Goal: Information Seeking & Learning: Learn about a topic

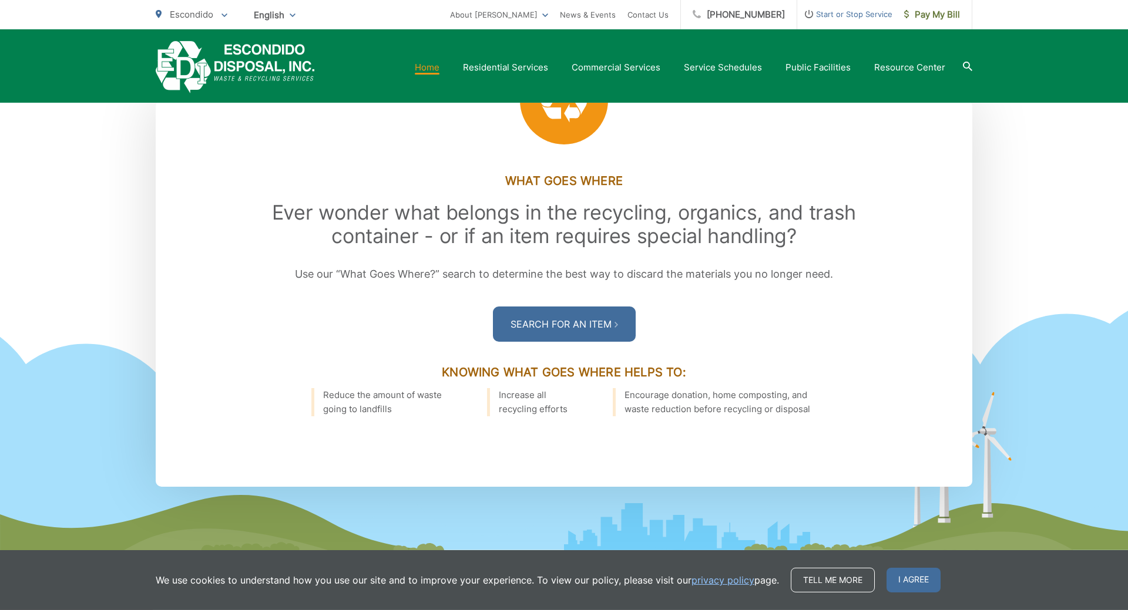
scroll to position [1617, 0]
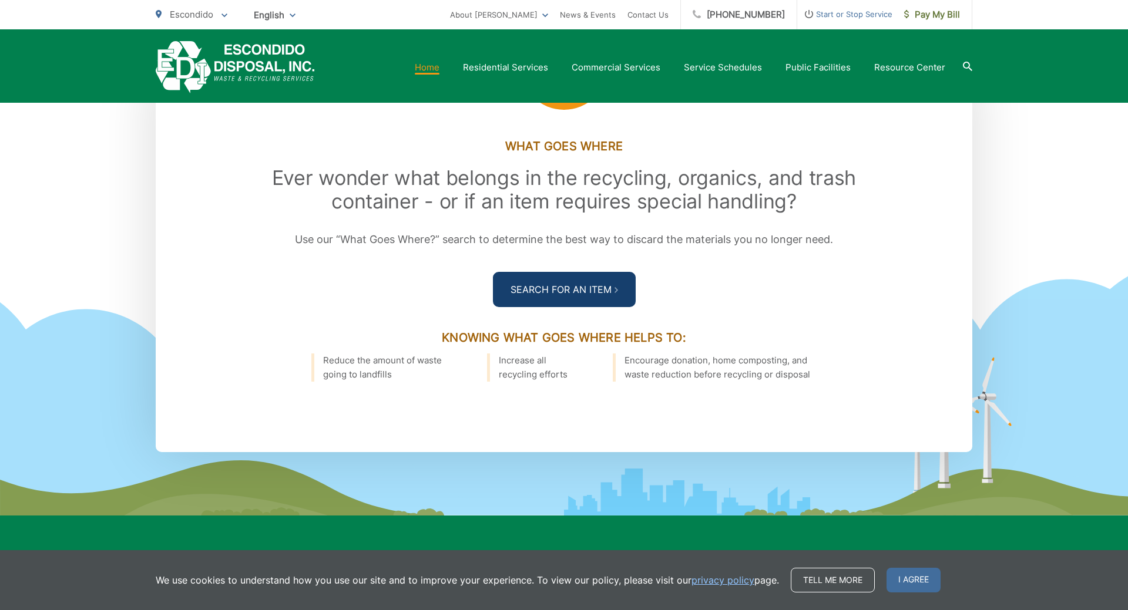
click at [561, 289] on link "Search For an Item" at bounding box center [564, 289] width 143 height 35
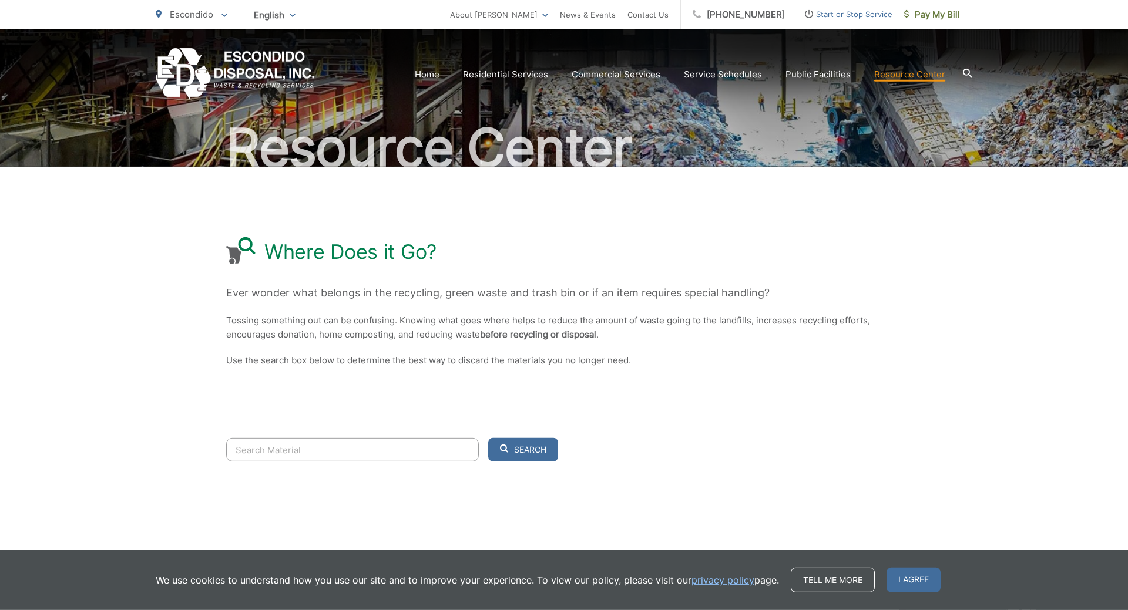
scroll to position [98, 0]
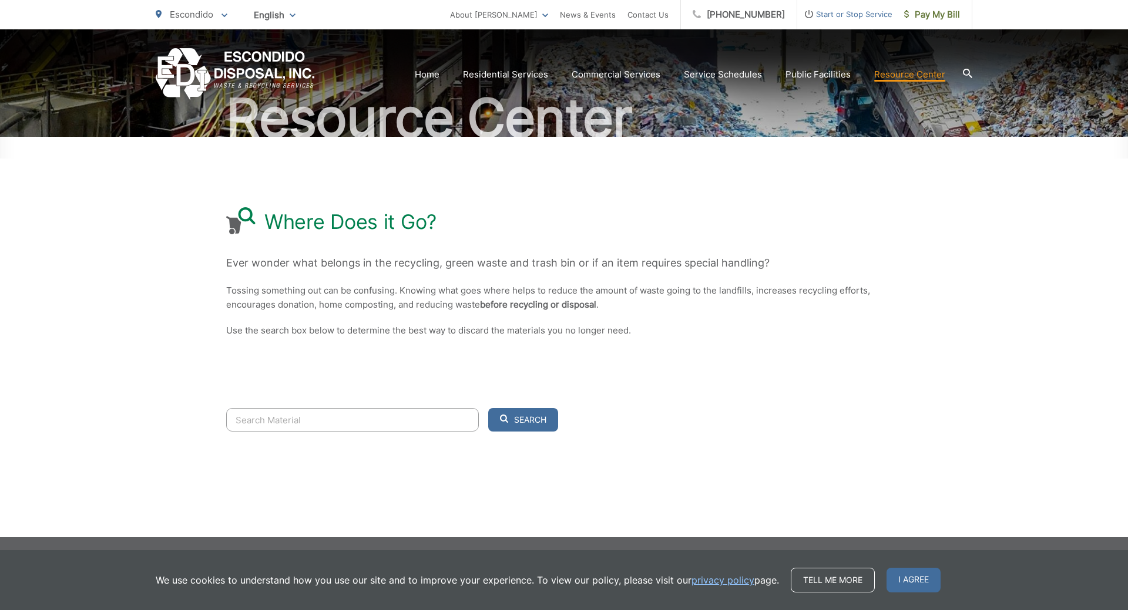
click at [251, 423] on input "Search" at bounding box center [352, 419] width 253 height 23
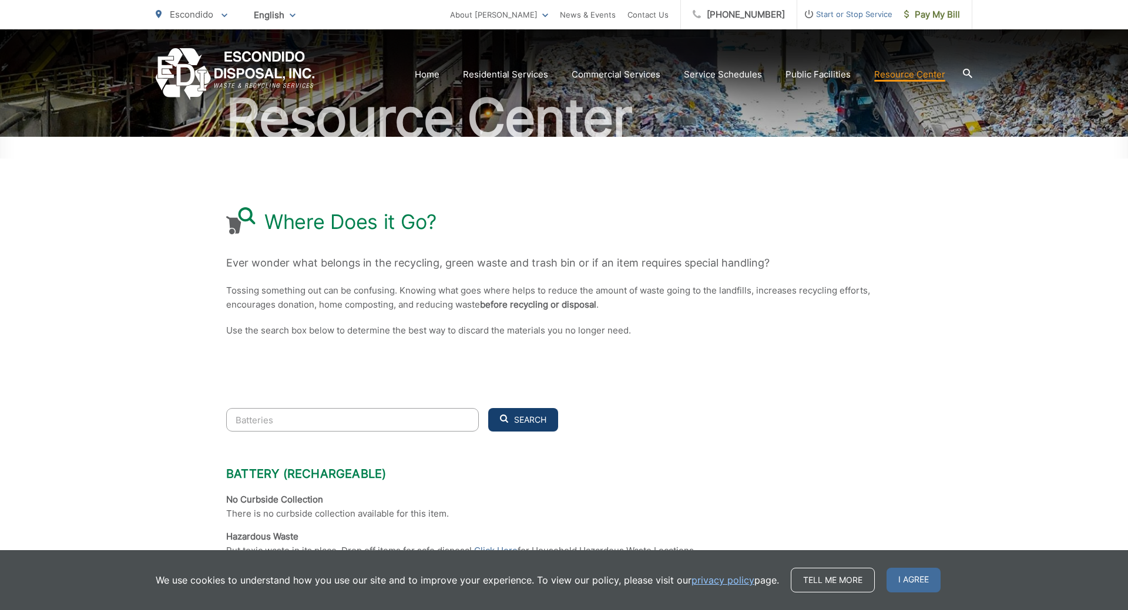
type input "Batteries"
click at [524, 423] on span "Search" at bounding box center [530, 420] width 32 height 11
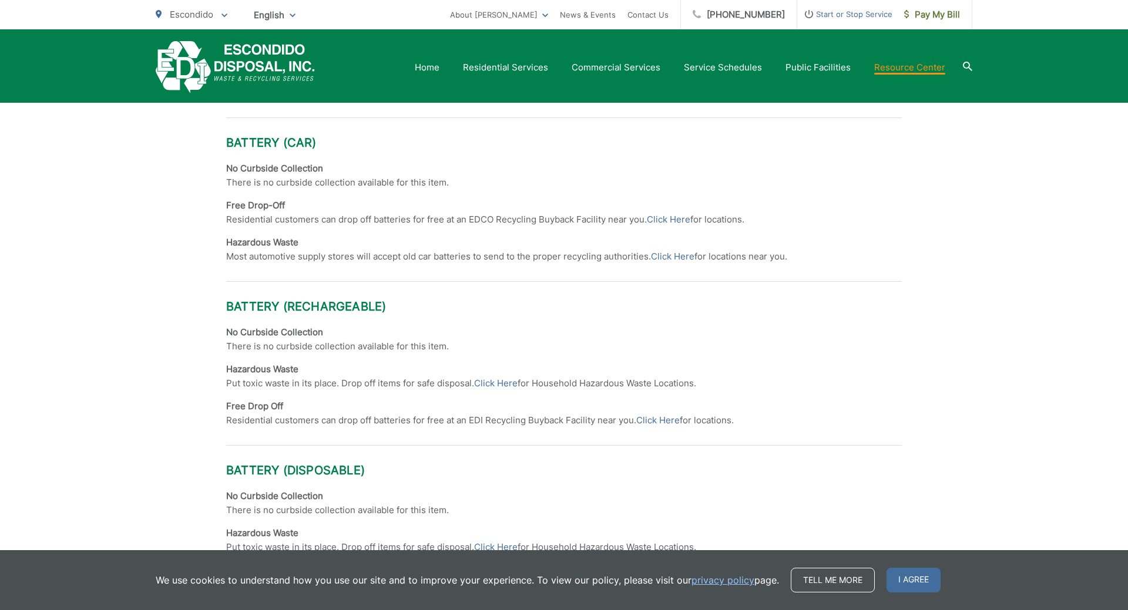
scroll to position [877, 0]
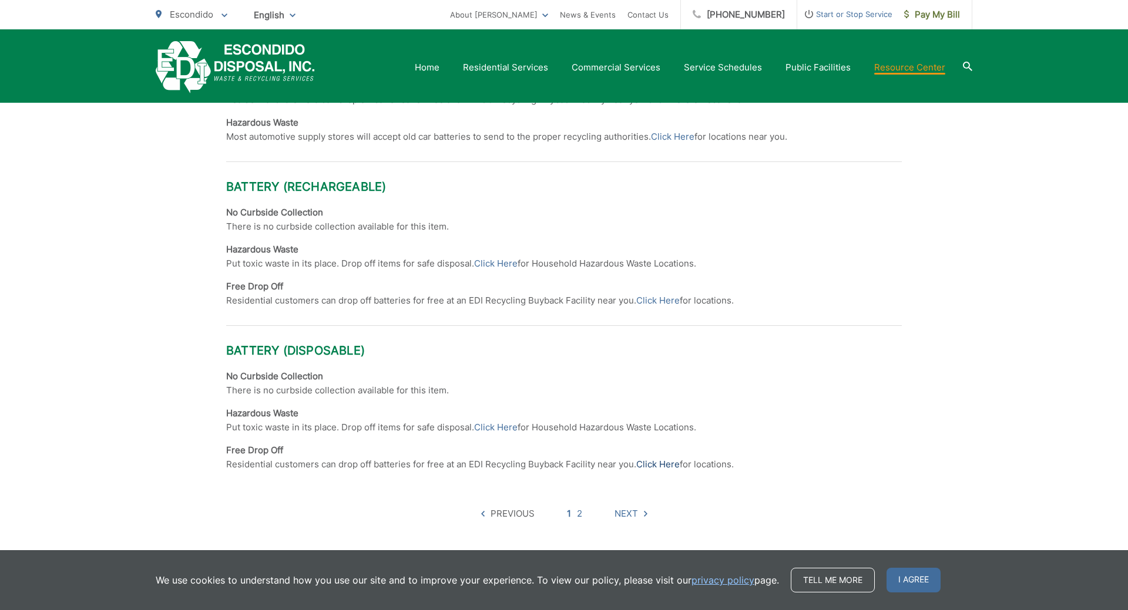
click at [651, 462] on link "Click Here" at bounding box center [657, 465] width 43 height 14
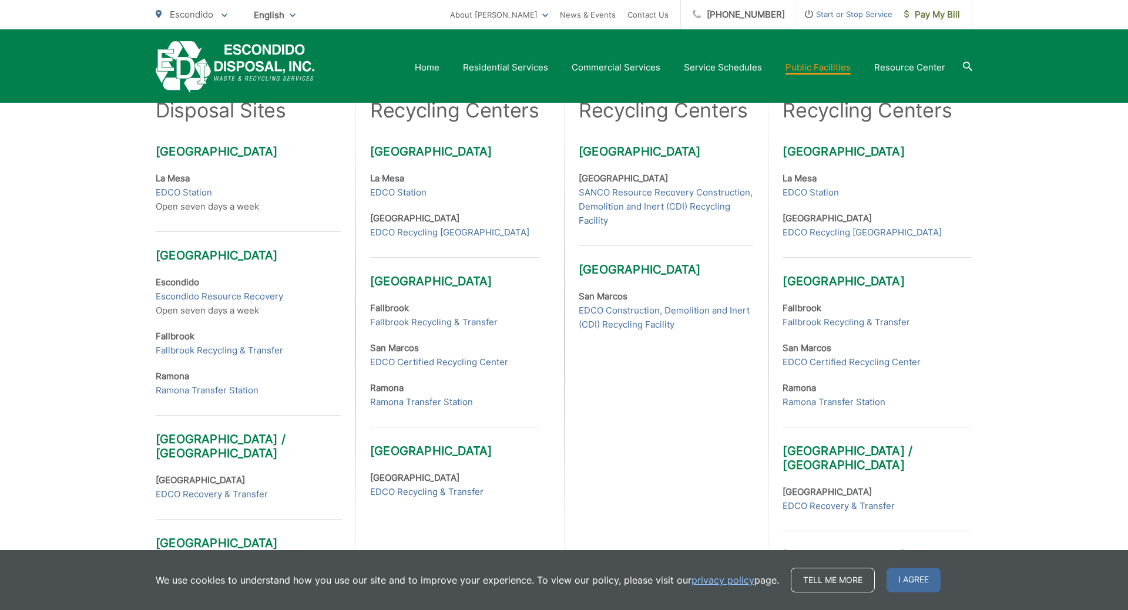
scroll to position [419, 0]
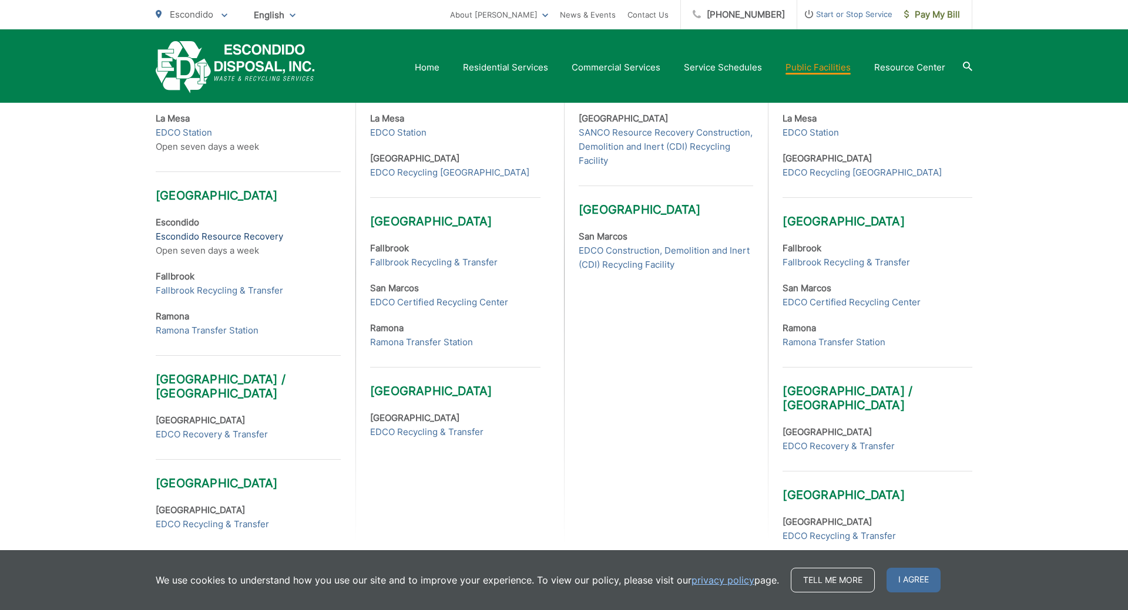
click at [210, 240] on link "Escondido Resource Recovery" at bounding box center [219, 237] width 127 height 14
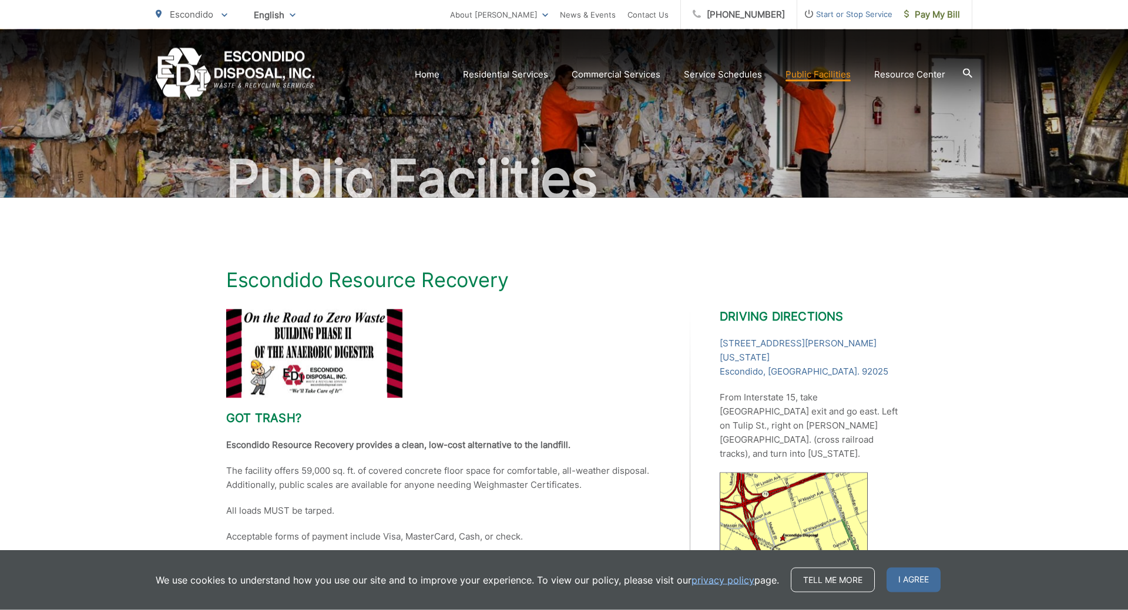
scroll to position [60, 0]
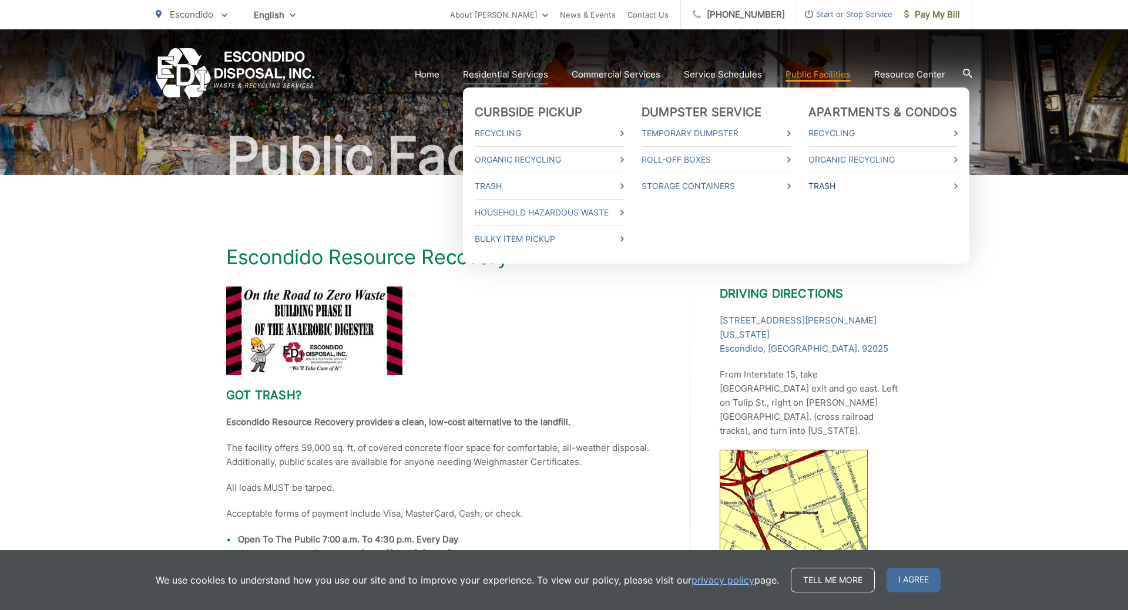
click at [829, 184] on link "Trash" at bounding box center [882, 186] width 149 height 14
